Goal: Information Seeking & Learning: Understand process/instructions

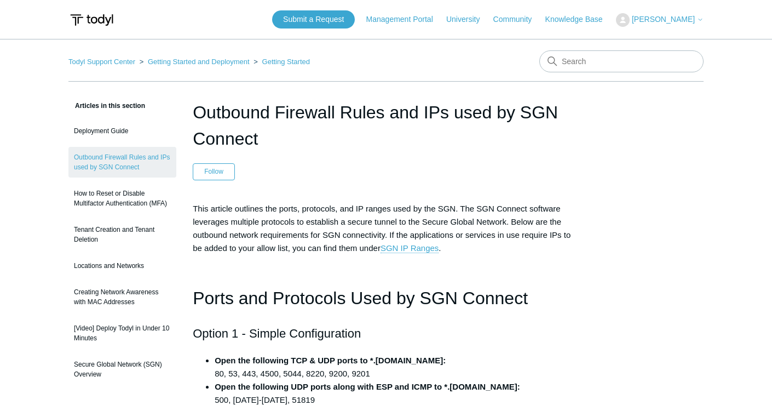
scroll to position [1260, 0]
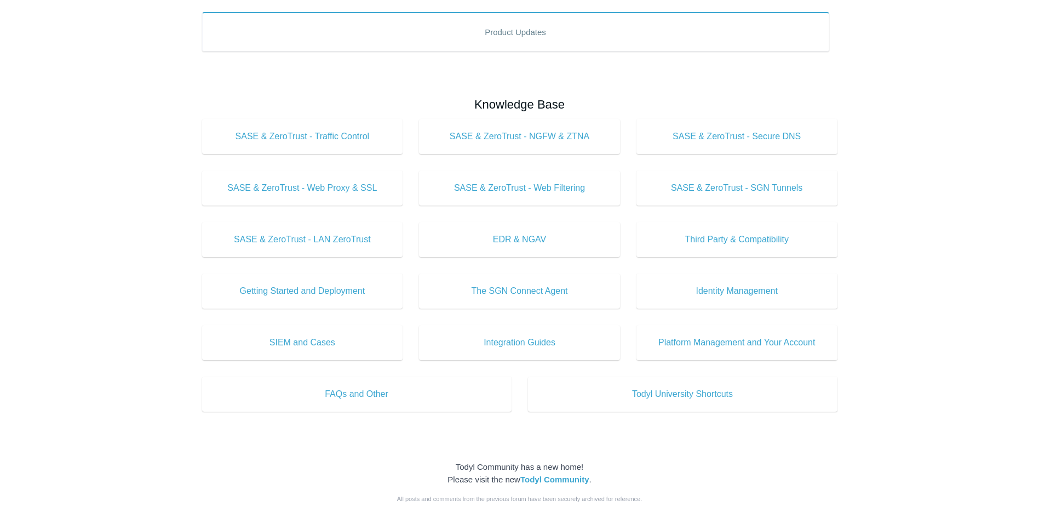
scroll to position [267, 0]
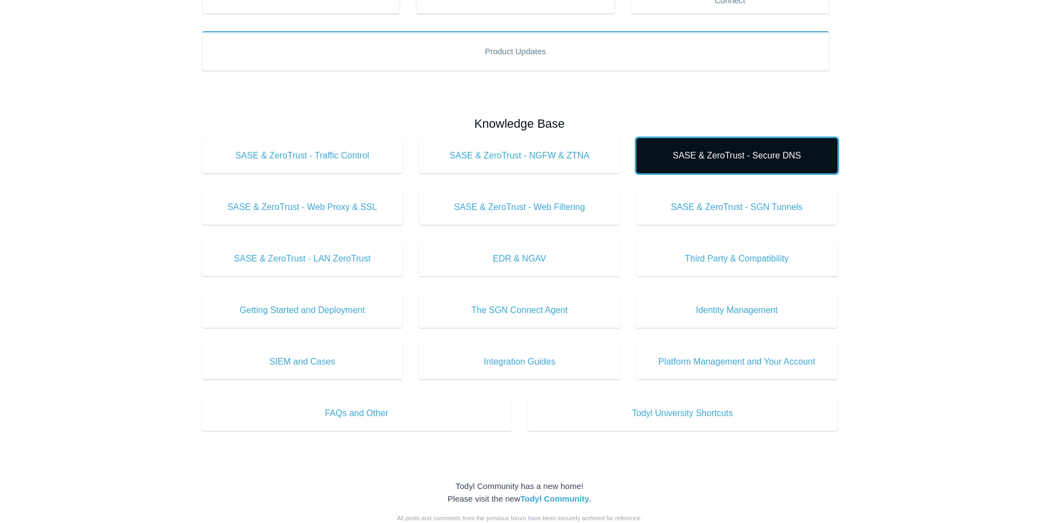
click at [776, 155] on span "SASE & ZeroTrust - Secure DNS" at bounding box center [737, 155] width 168 height 13
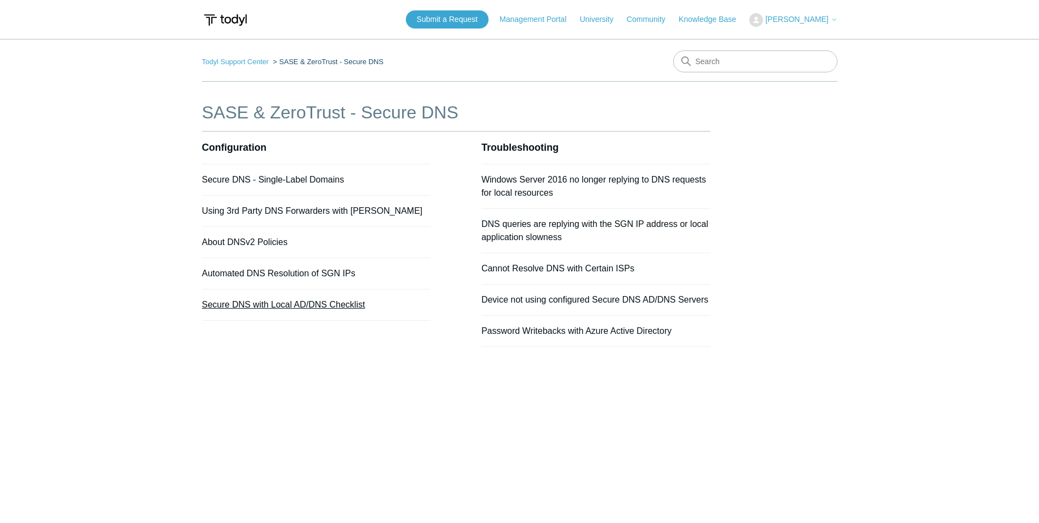
click at [319, 304] on link "Secure DNS with Local AD/DNS Checklist" at bounding box center [283, 304] width 163 height 9
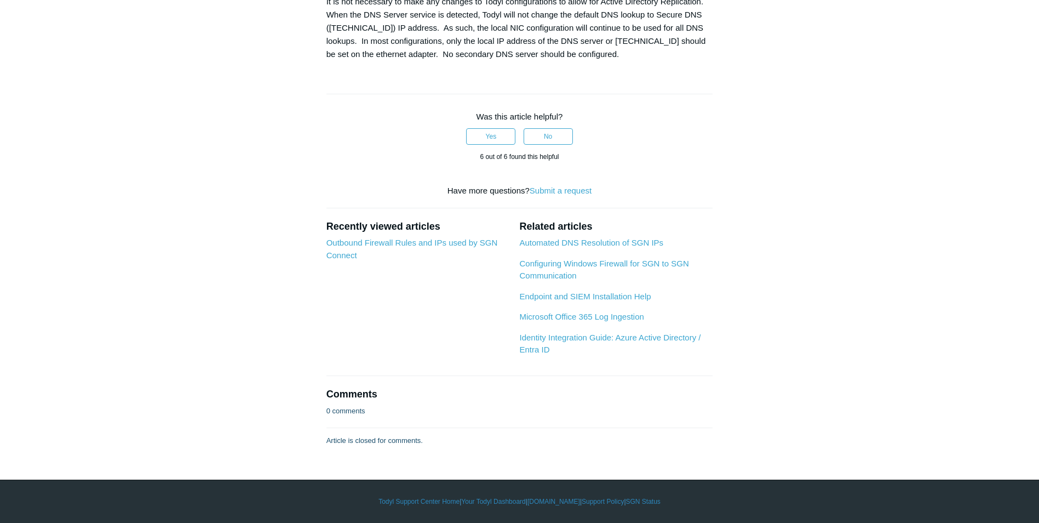
scroll to position [1753, 0]
drag, startPoint x: 357, startPoint y: 166, endPoint x: 331, endPoint y: 167, distance: 25.8
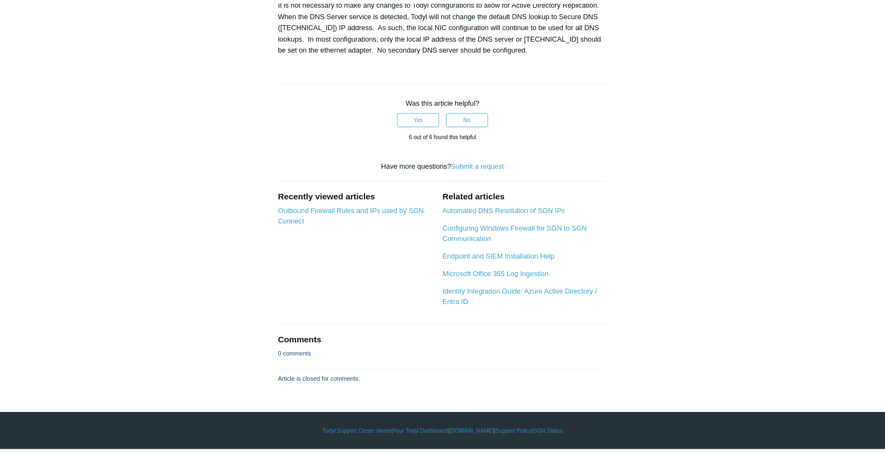
scroll to position [1357, 0]
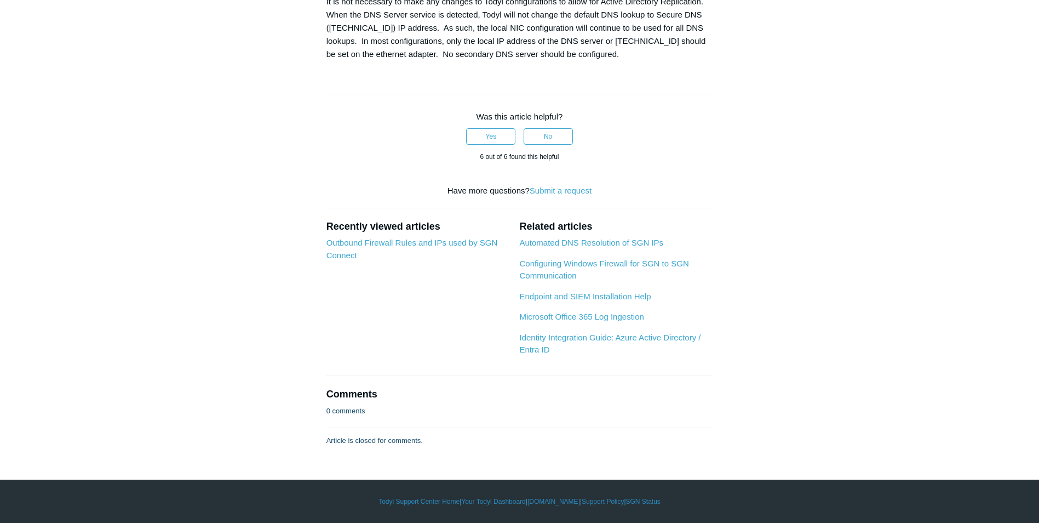
drag, startPoint x: 163, startPoint y: 119, endPoint x: 162, endPoint y: 102, distance: 17.0
